Goal: Information Seeking & Learning: Learn about a topic

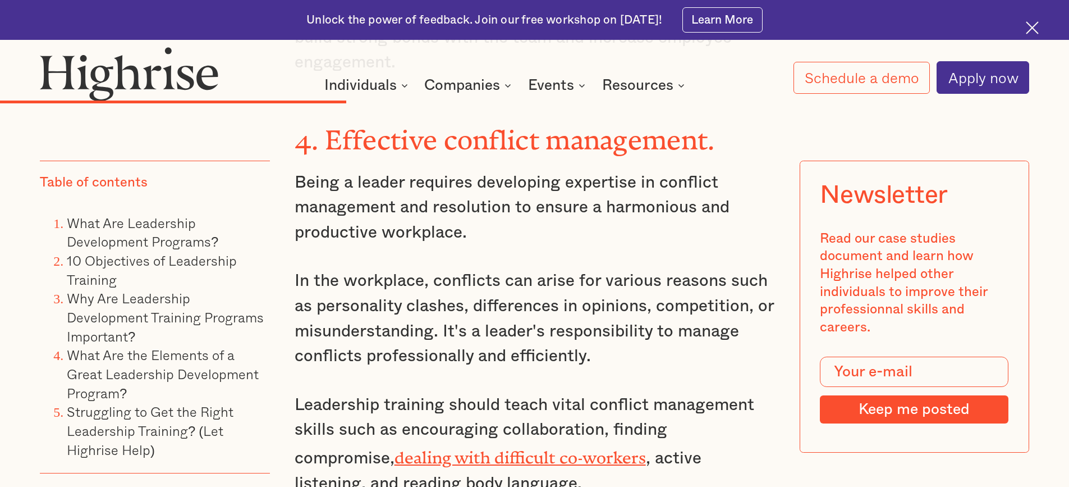
scroll to position [4298, 0]
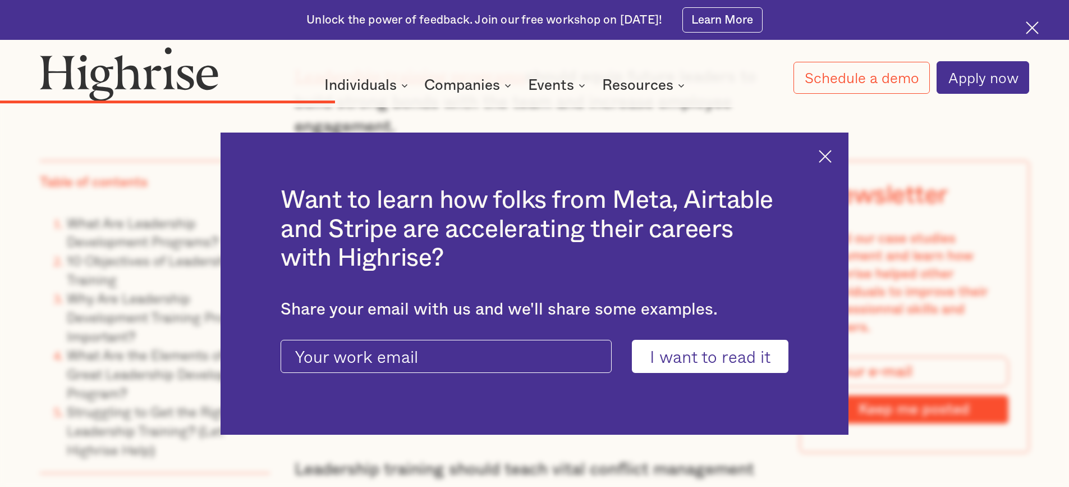
click at [829, 155] on img at bounding box center [825, 156] width 13 height 13
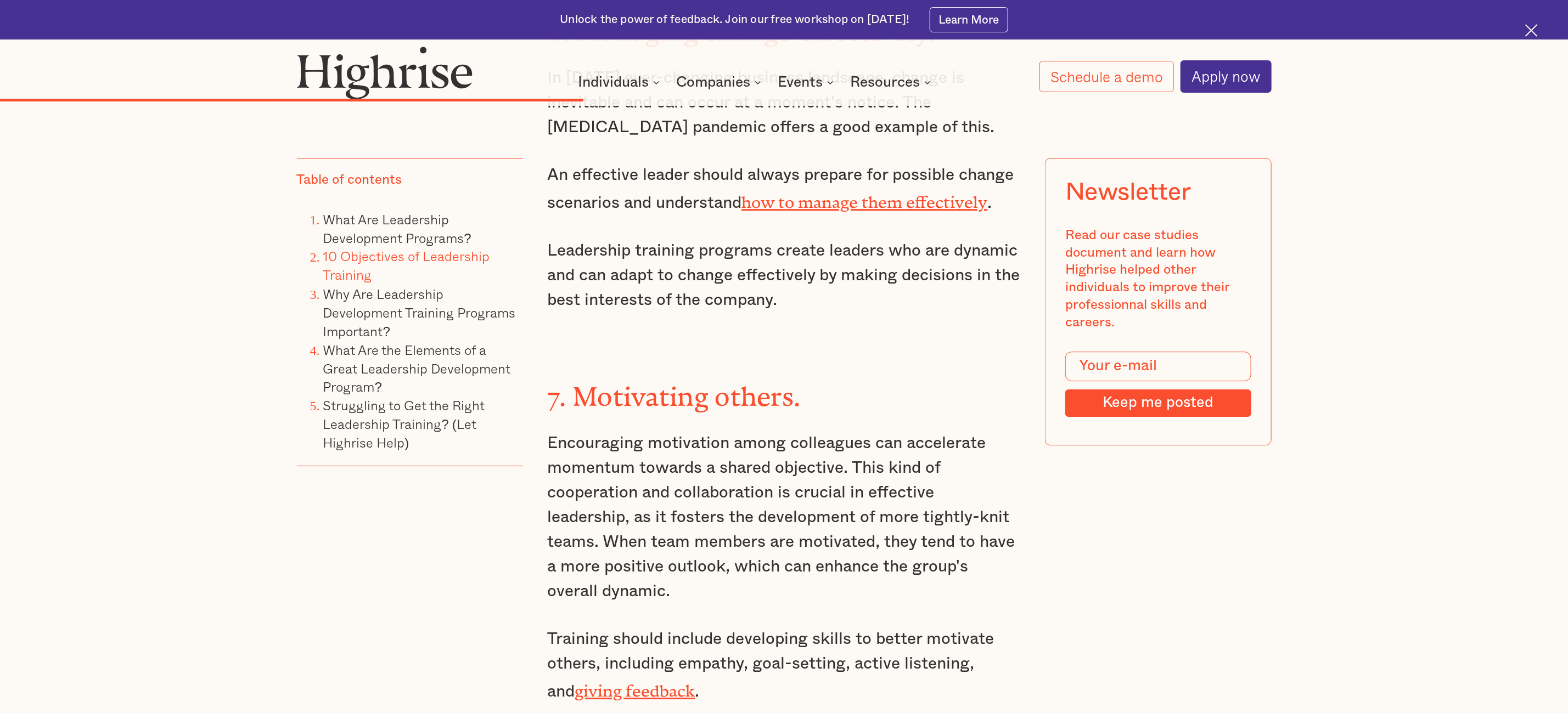
scroll to position [5531, 0]
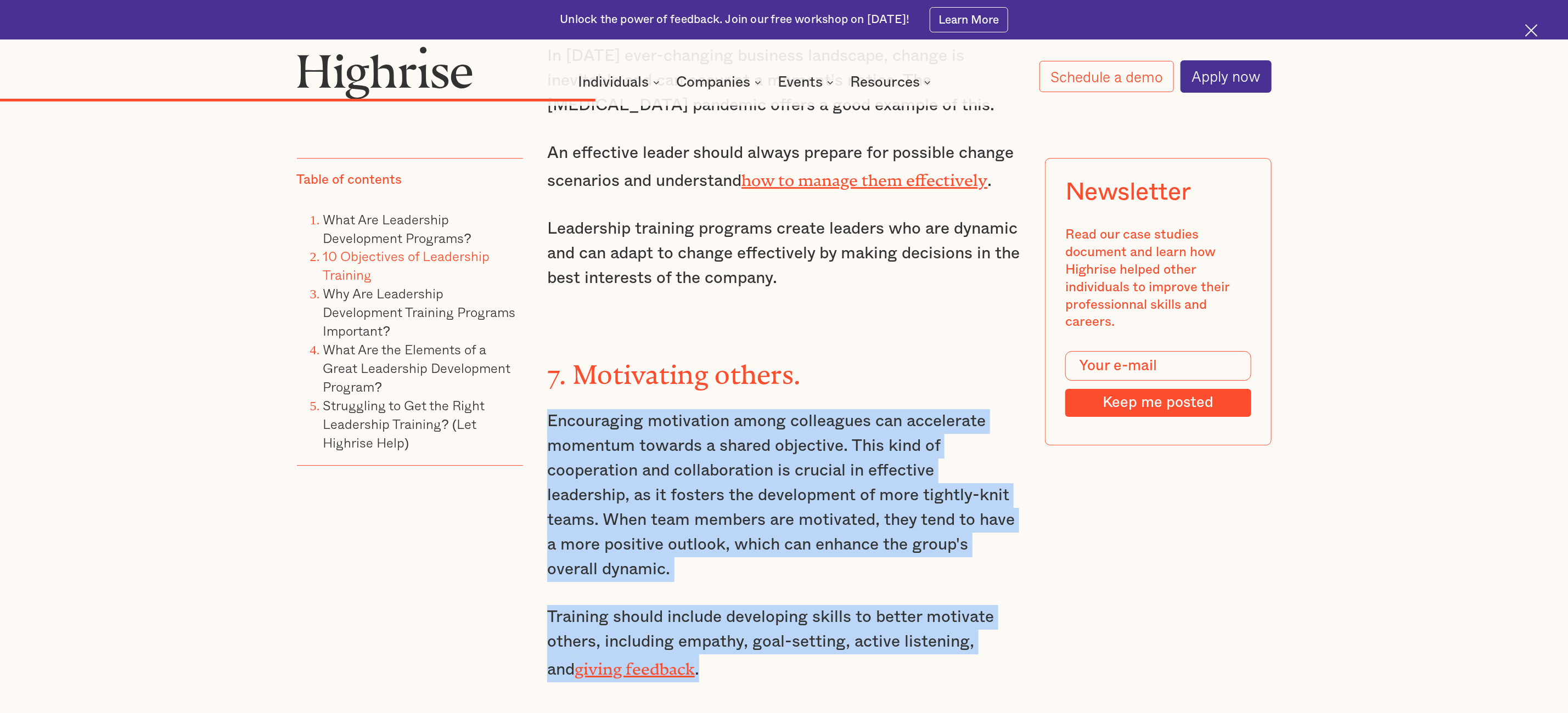
drag, startPoint x: 705, startPoint y: 518, endPoint x: 546, endPoint y: 277, distance: 288.7
copy div "Encouraging motivation among colleagues can accelerate momentum towards a share…"
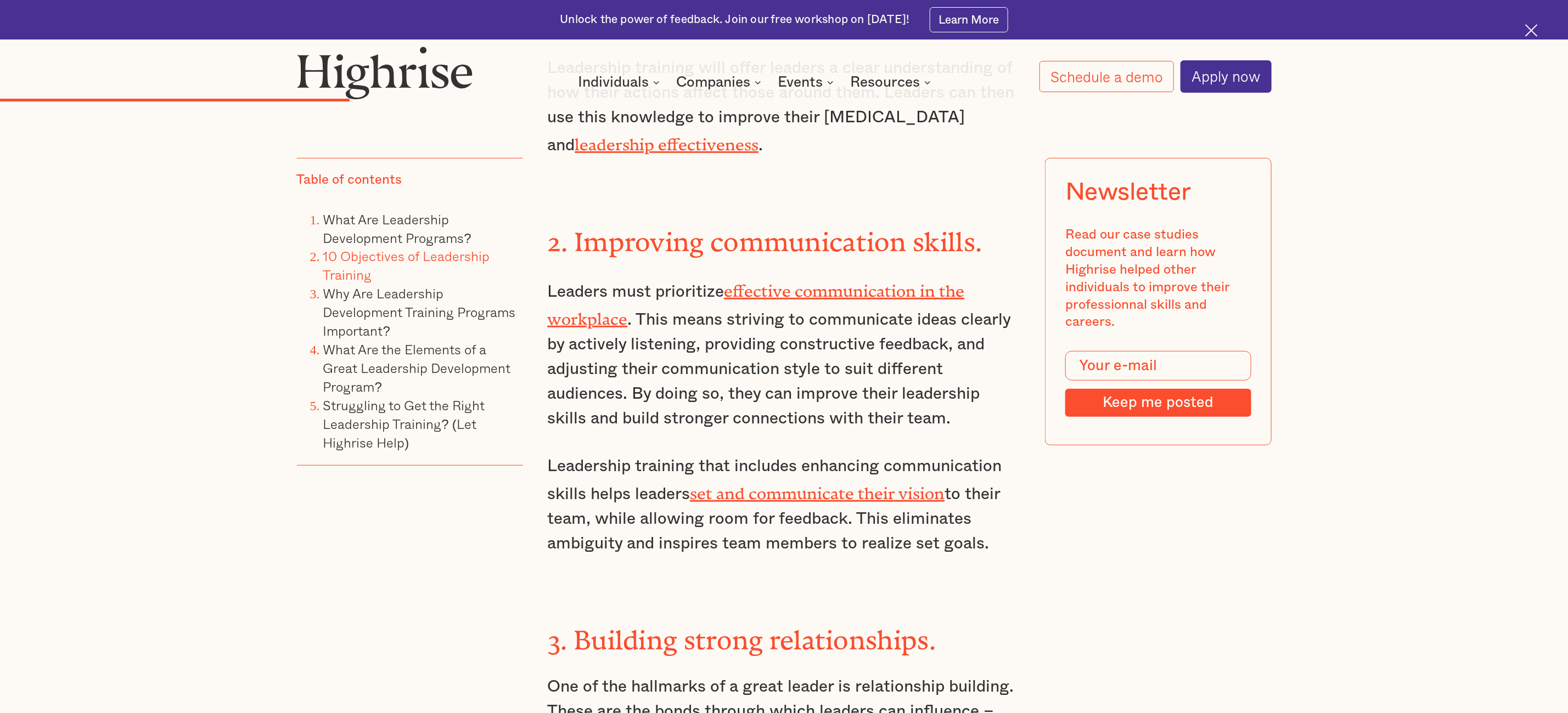
scroll to position [3555, 0]
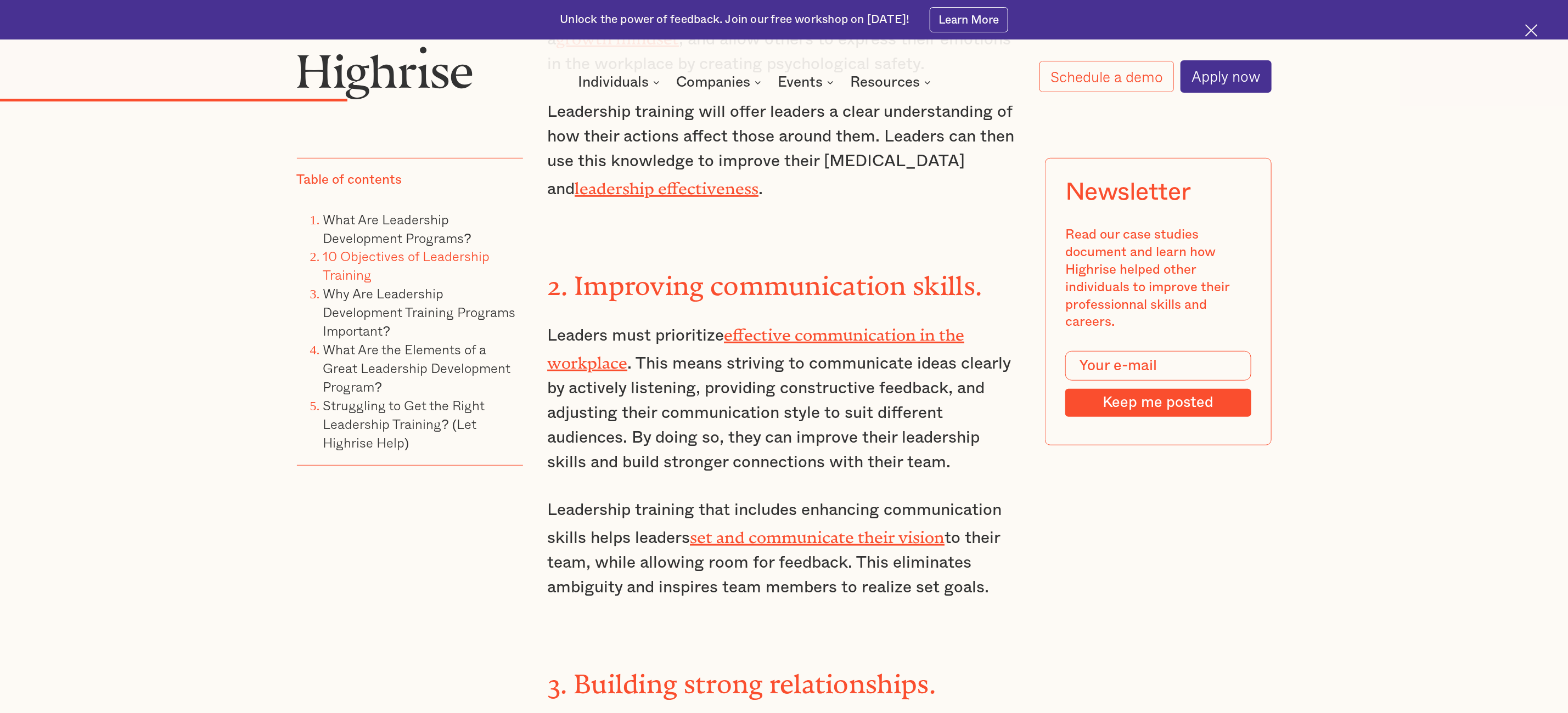
drag, startPoint x: 1007, startPoint y: 486, endPoint x: 541, endPoint y: 242, distance: 526.0
copy div "Leaders must prioritize effective communication in the workplace . This means s…"
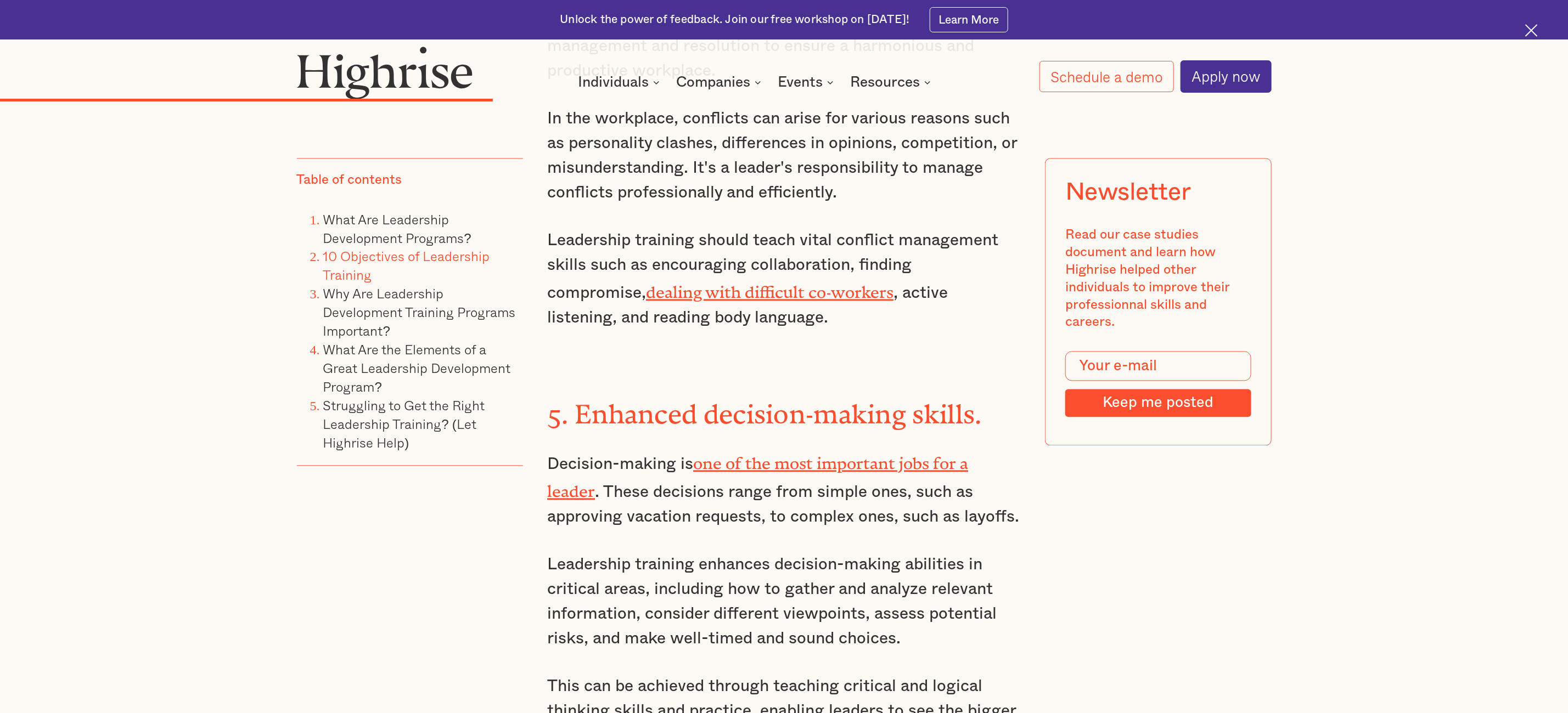
scroll to position [4790, 0]
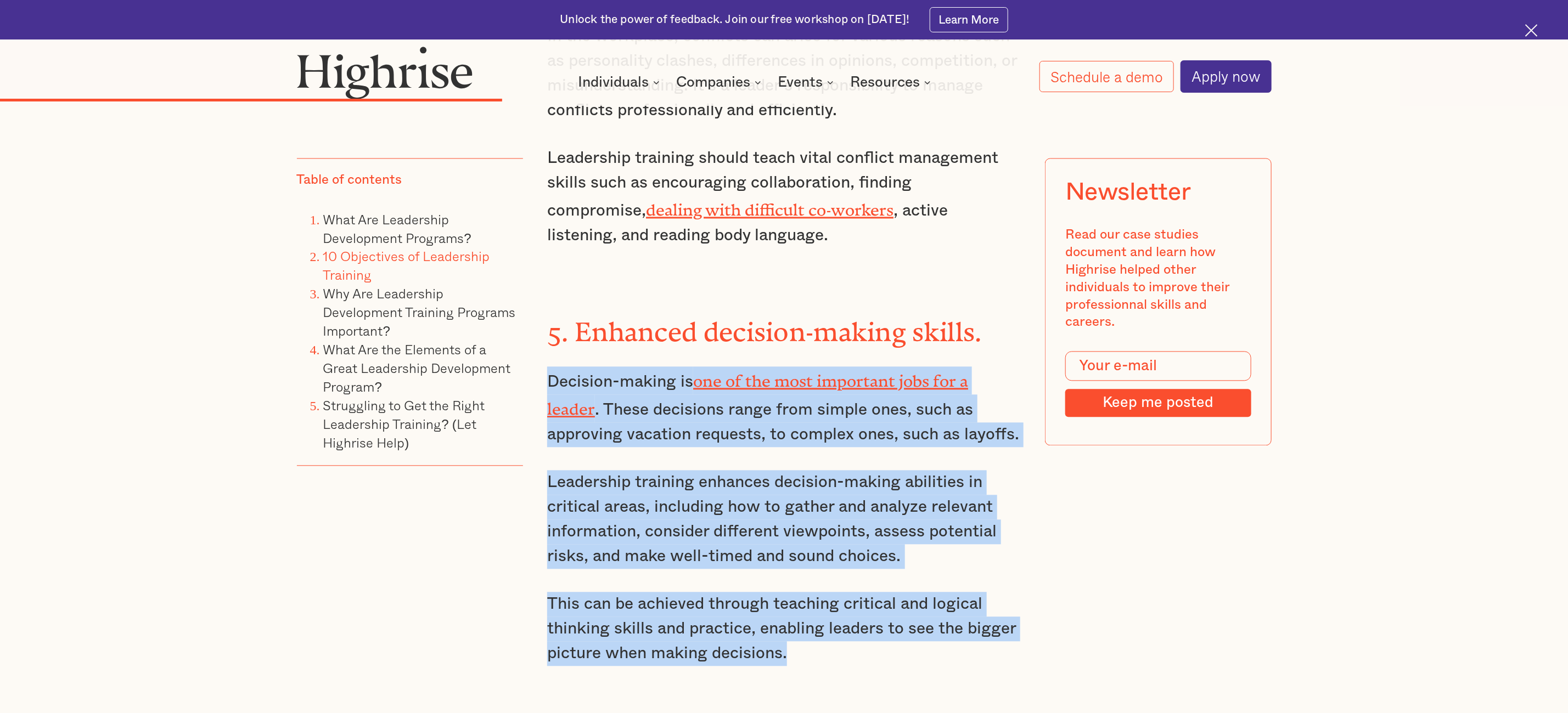
drag, startPoint x: 809, startPoint y: 517, endPoint x: 553, endPoint y: 238, distance: 378.7
click at [553, 238] on div "10 Objectives of Leadership Training Leadership training can have several very …" at bounding box center [784, 35] width 473 height 4999
copy div "Decision-making is one of the most important jobs for a leader . These decision…"
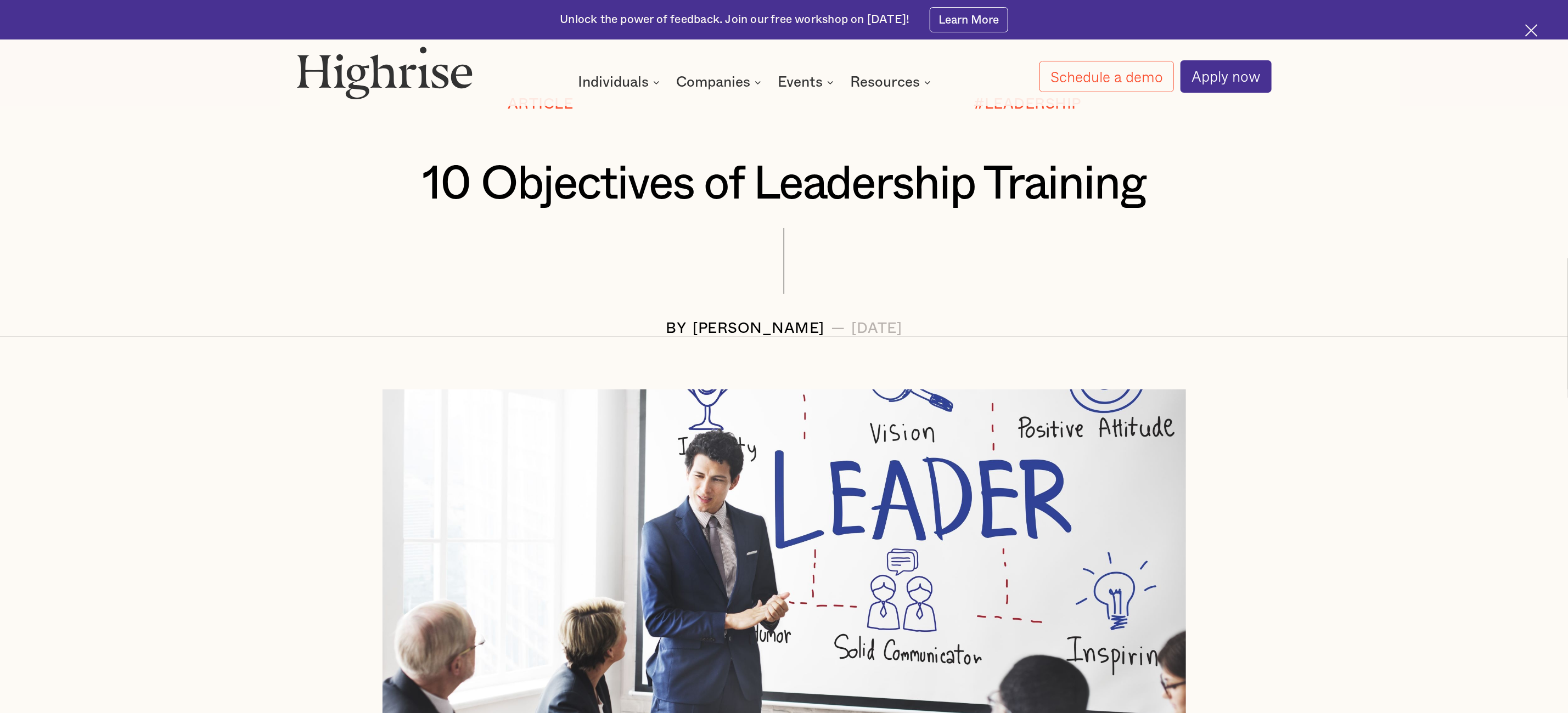
scroll to position [0, 0]
